Goal: Information Seeking & Learning: Learn about a topic

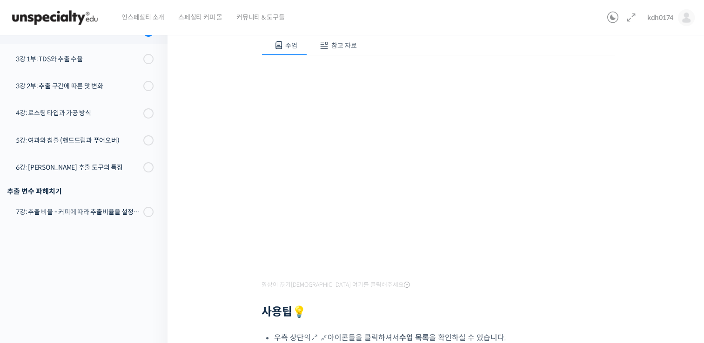
scroll to position [91, 0]
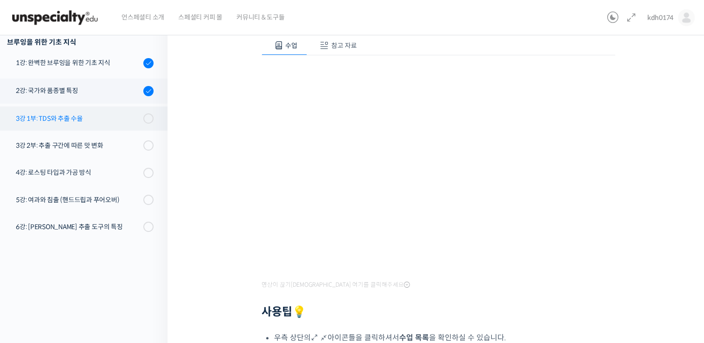
click at [147, 116] on link "3강 1부: TDS와 추출 수율" at bounding box center [81, 119] width 172 height 24
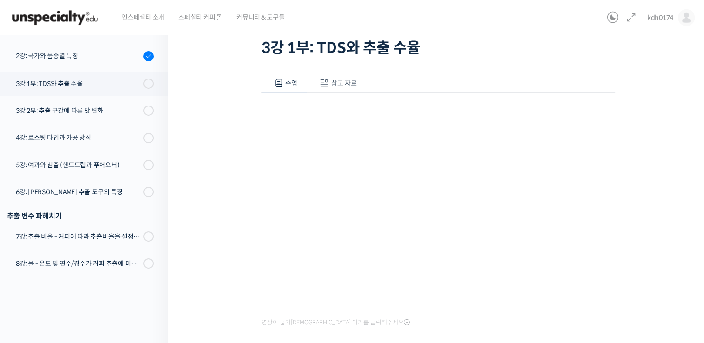
scroll to position [169, 0]
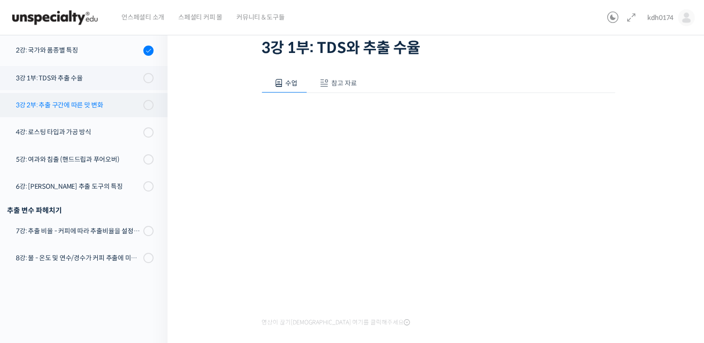
click at [136, 103] on link "3강 2부: 추출 구간에 따른 맛 변화" at bounding box center [81, 105] width 172 height 24
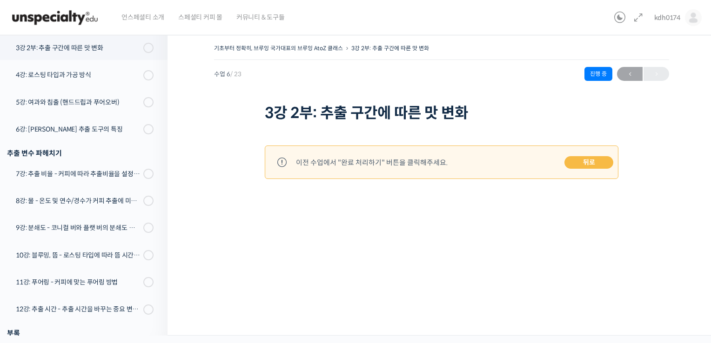
click at [584, 163] on link "뒤로" at bounding box center [588, 162] width 49 height 13
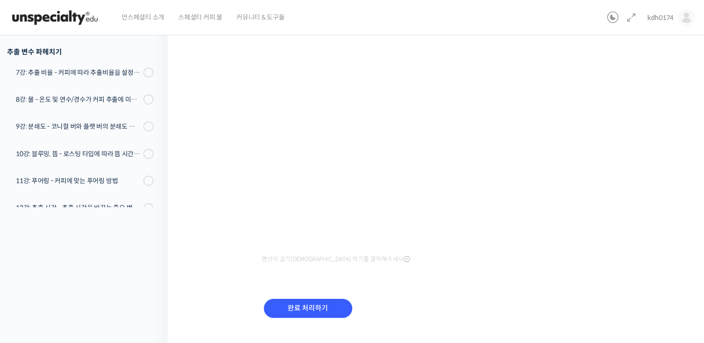
scroll to position [138, 0]
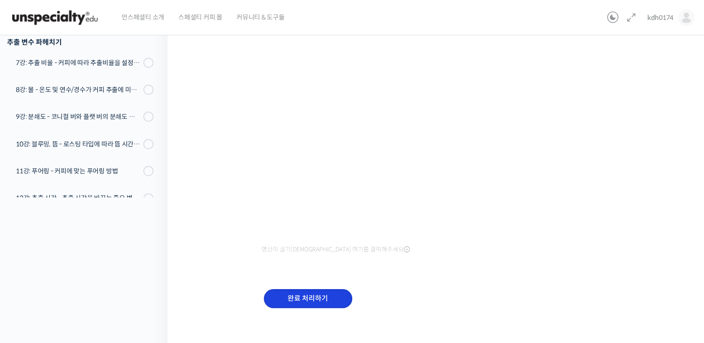
click at [329, 291] on input "완료 처리하기" at bounding box center [308, 298] width 88 height 19
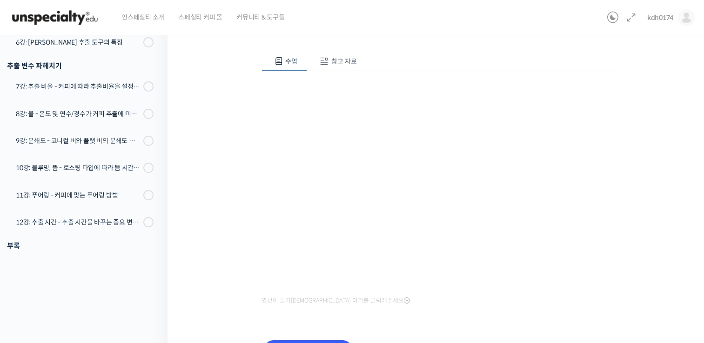
scroll to position [145, 0]
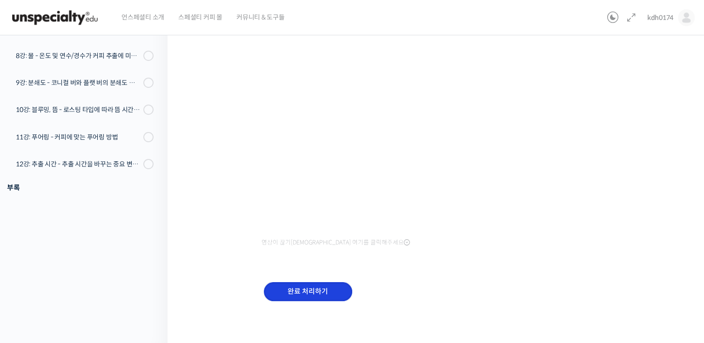
click at [322, 292] on input "완료 처리하기" at bounding box center [308, 291] width 88 height 19
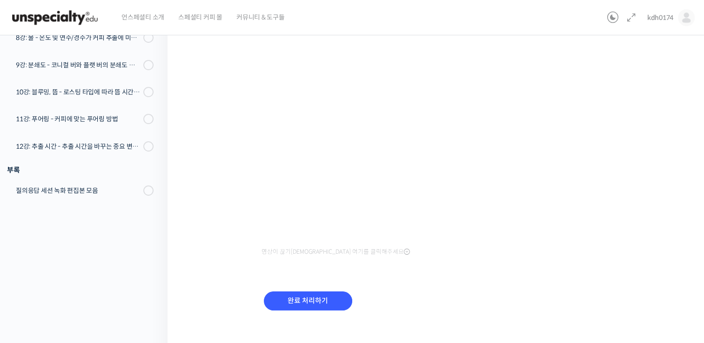
scroll to position [136, 0]
click at [336, 303] on input "완료 처리하기" at bounding box center [308, 300] width 88 height 19
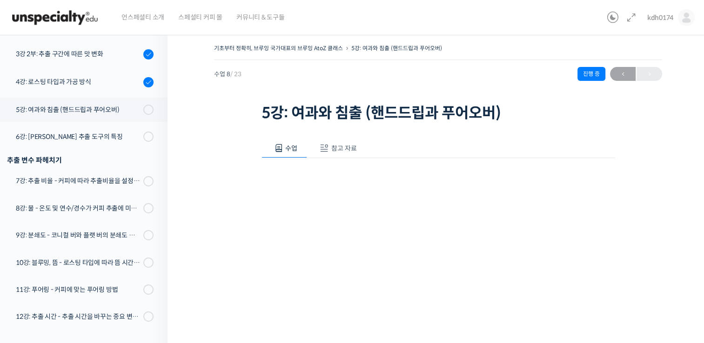
scroll to position [348, 0]
